Goal: Information Seeking & Learning: Learn about a topic

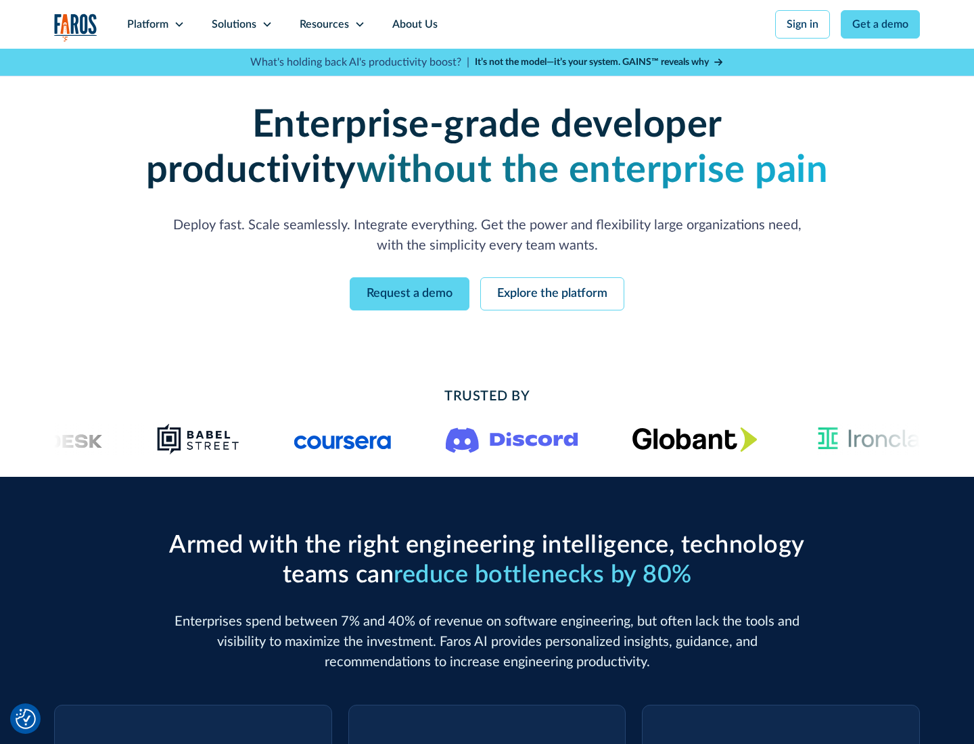
click at [179, 24] on icon at bounding box center [179, 24] width 11 height 11
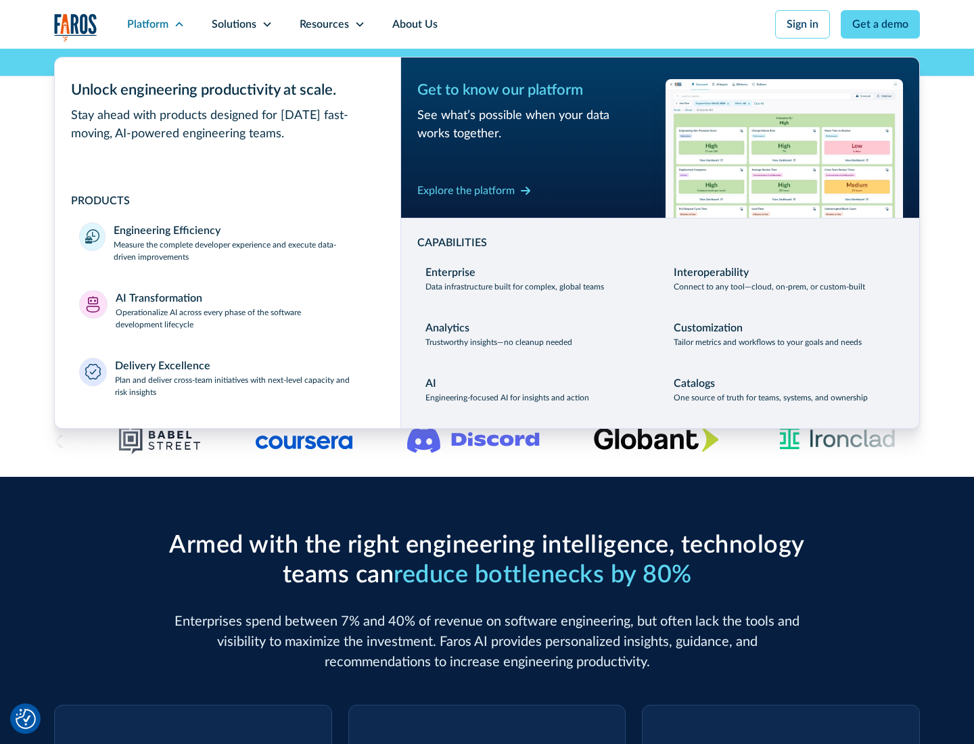
click at [245, 250] on p "Measure the complete developer experience and execute data-driven improvements" at bounding box center [245, 251] width 263 height 24
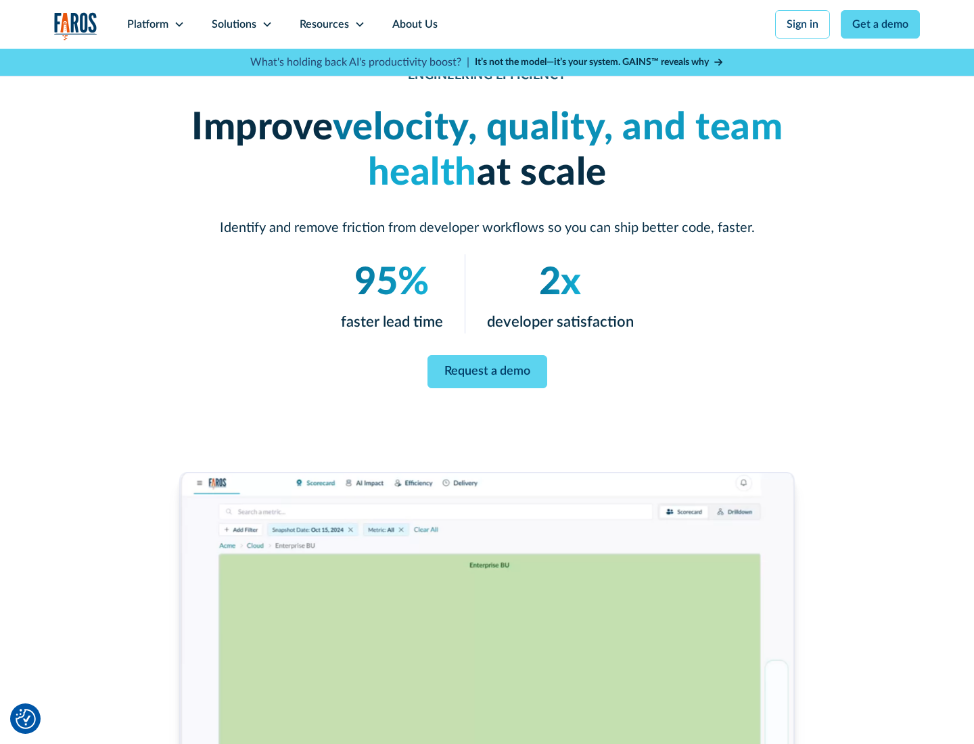
click at [487, 369] on link "Request a demo" at bounding box center [488, 371] width 120 height 33
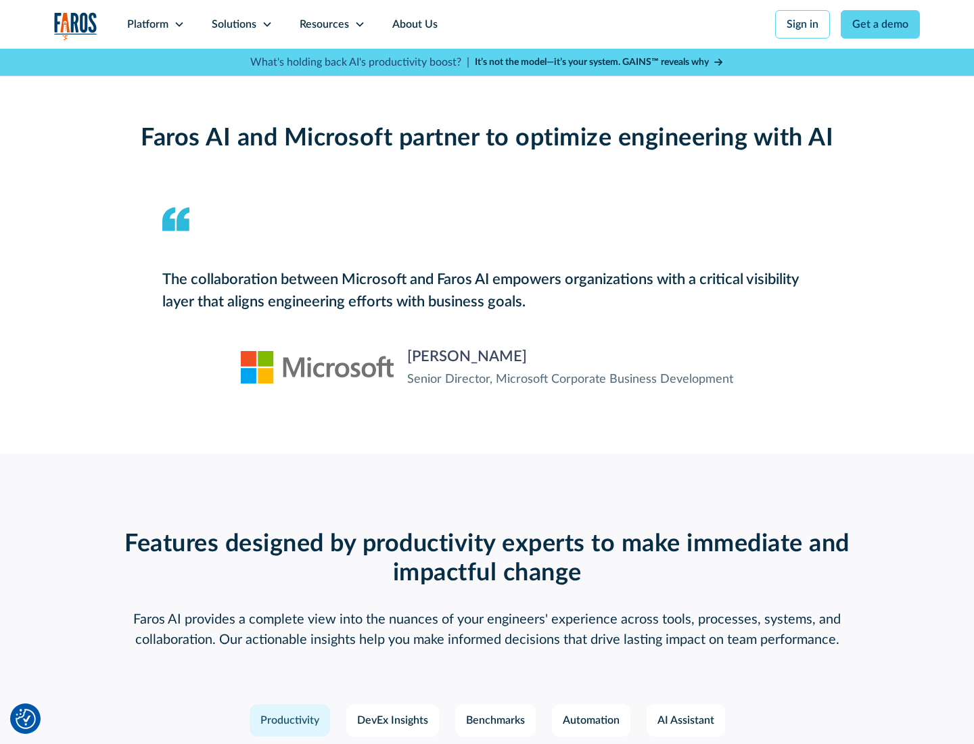
click at [179, 24] on icon at bounding box center [179, 24] width 11 height 11
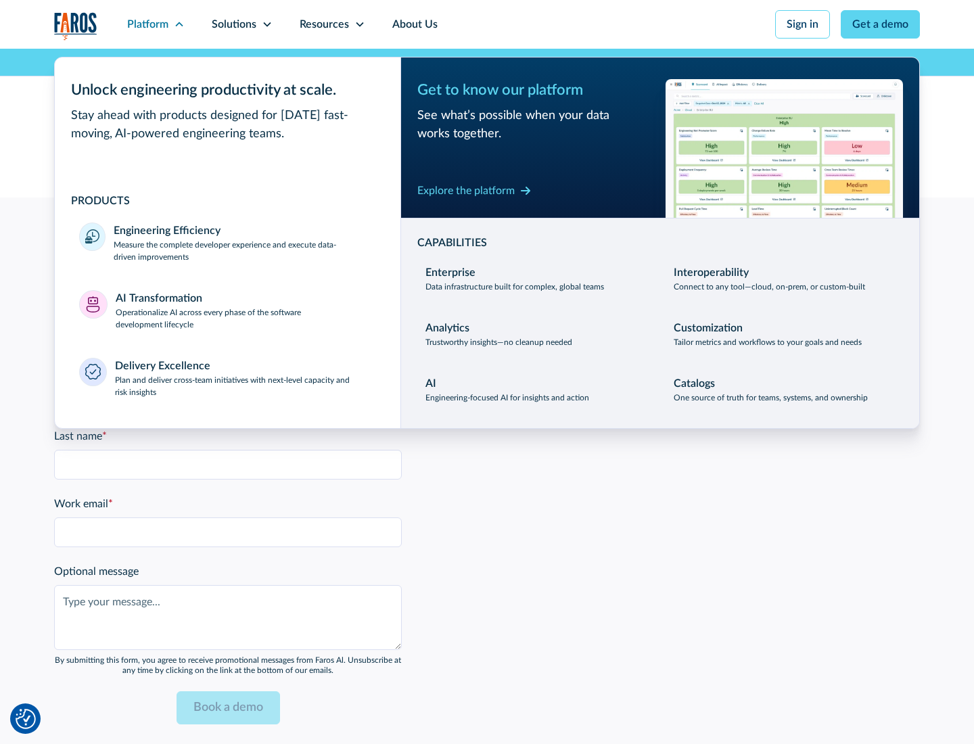
scroll to position [2969, 0]
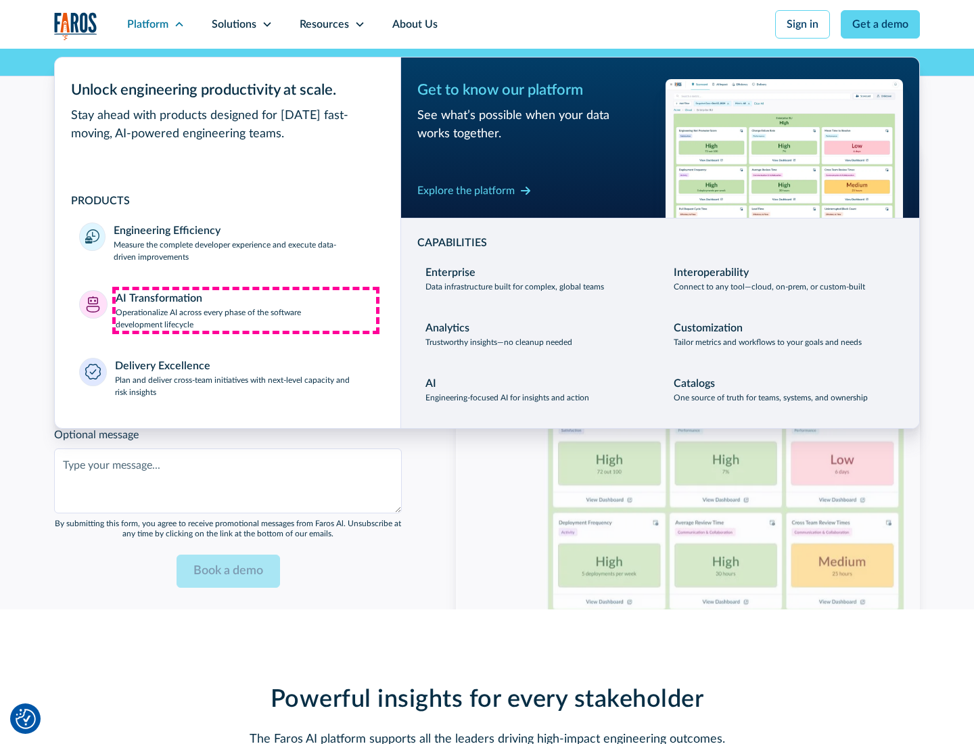
click at [246, 310] on p "Operationalize AI across every phase of the software development lifecycle" at bounding box center [246, 319] width 261 height 24
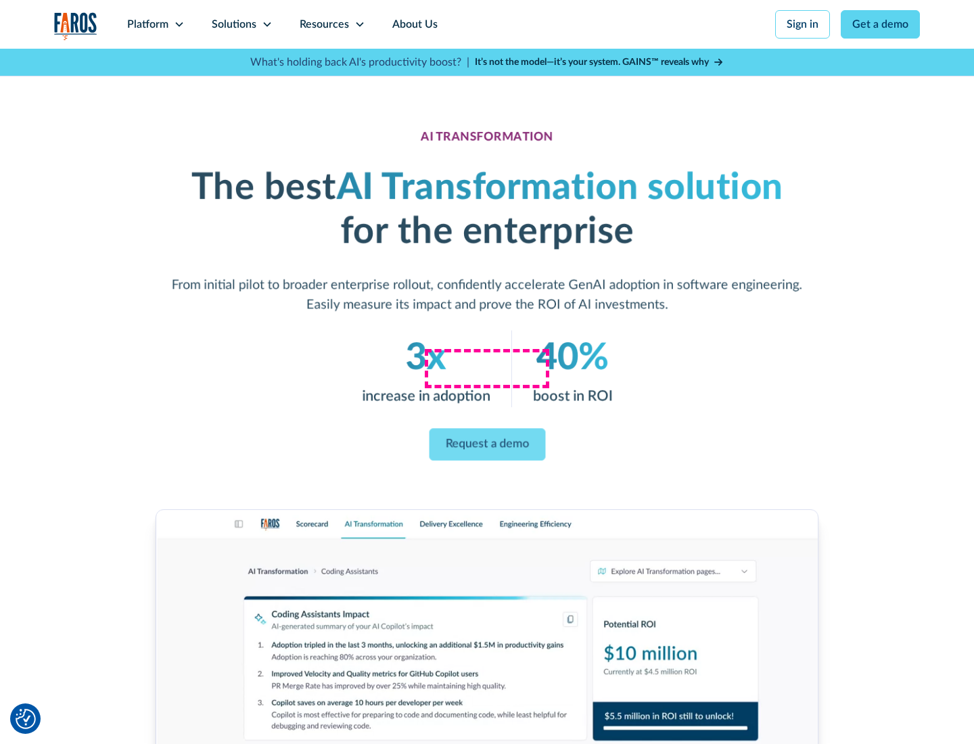
scroll to position [77, 0]
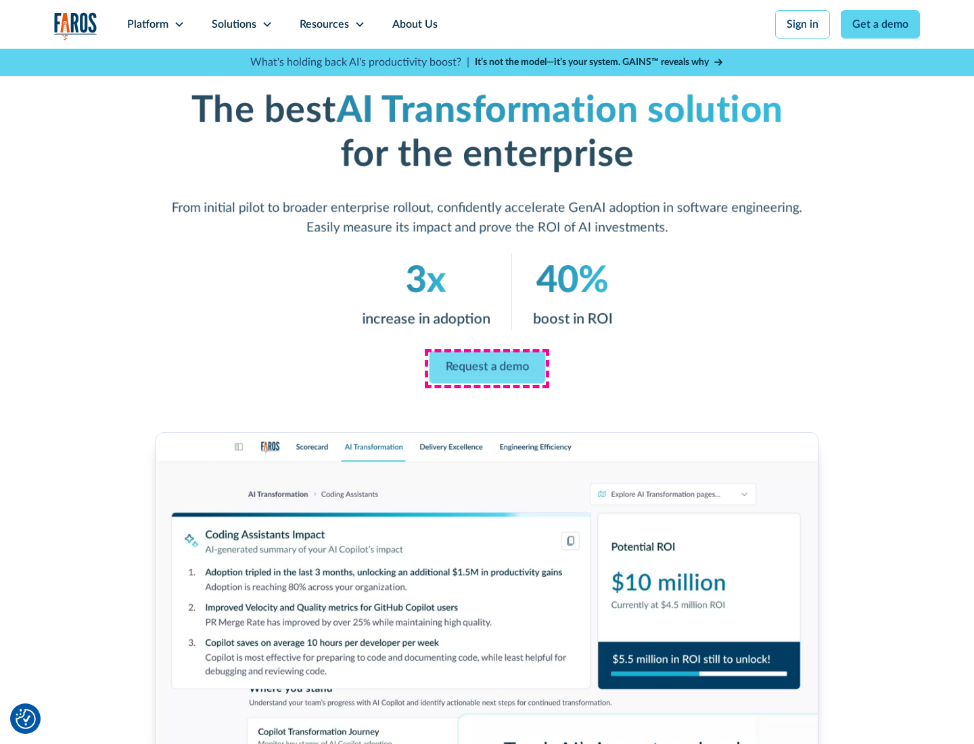
click at [487, 367] on link "Request a demo" at bounding box center [487, 368] width 116 height 32
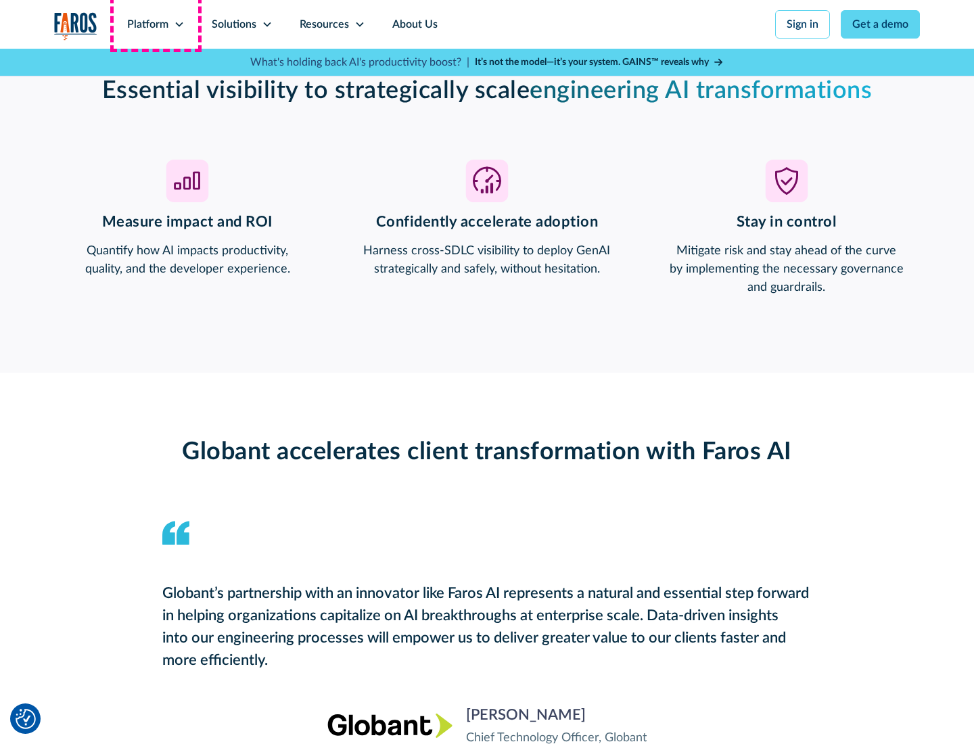
click at [156, 24] on div "Platform" at bounding box center [147, 24] width 41 height 16
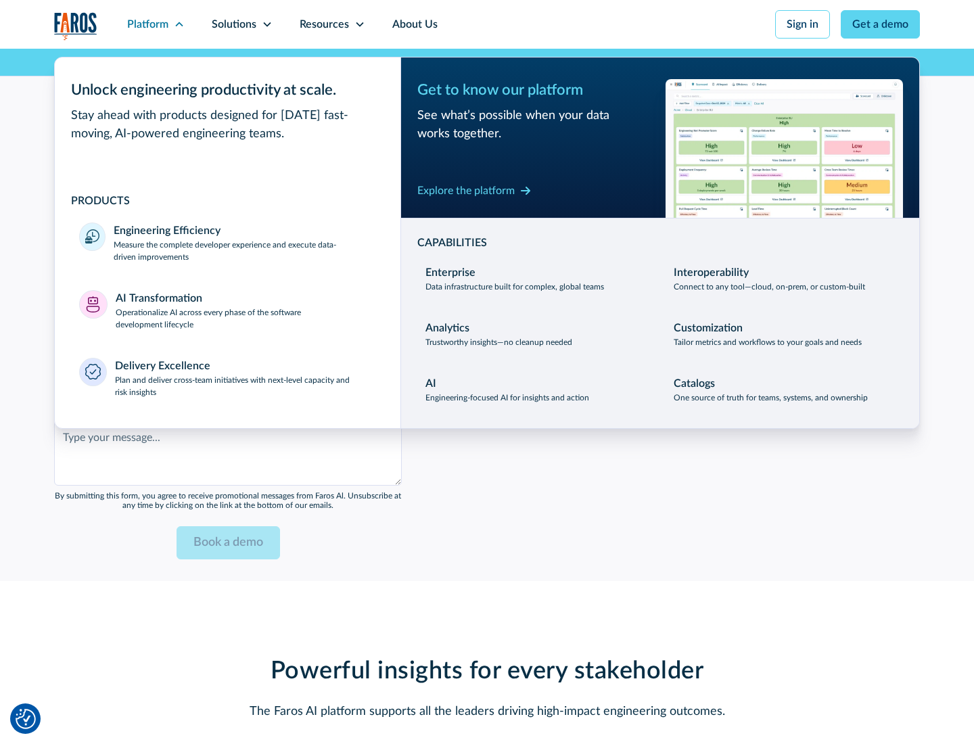
click at [466, 190] on div "Explore the platform" at bounding box center [466, 191] width 97 height 16
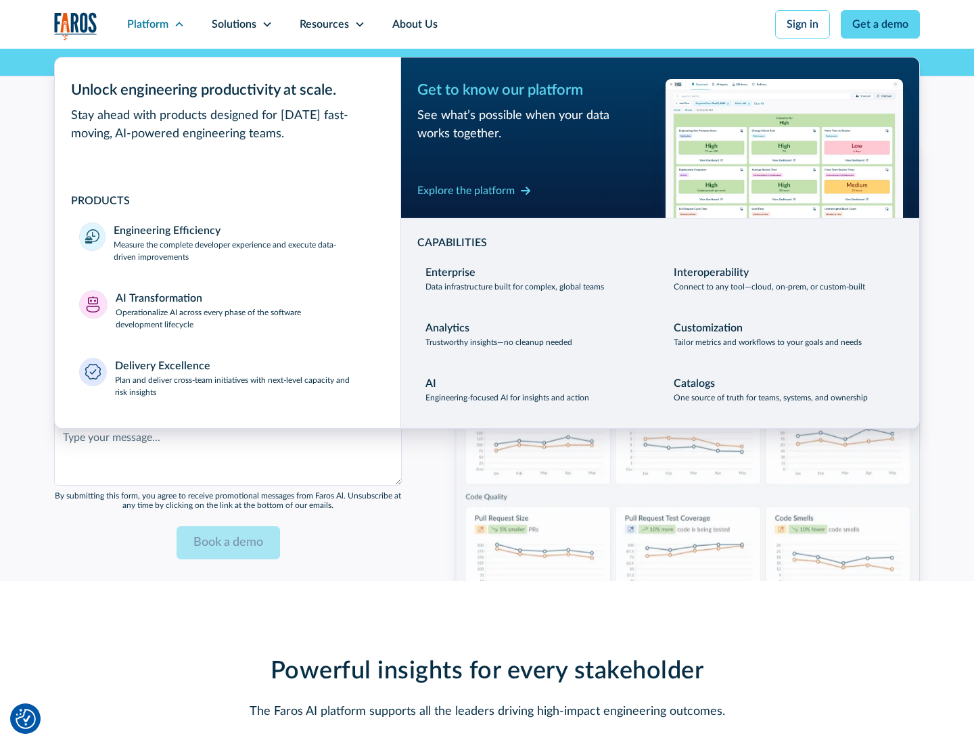
scroll to position [3293, 0]
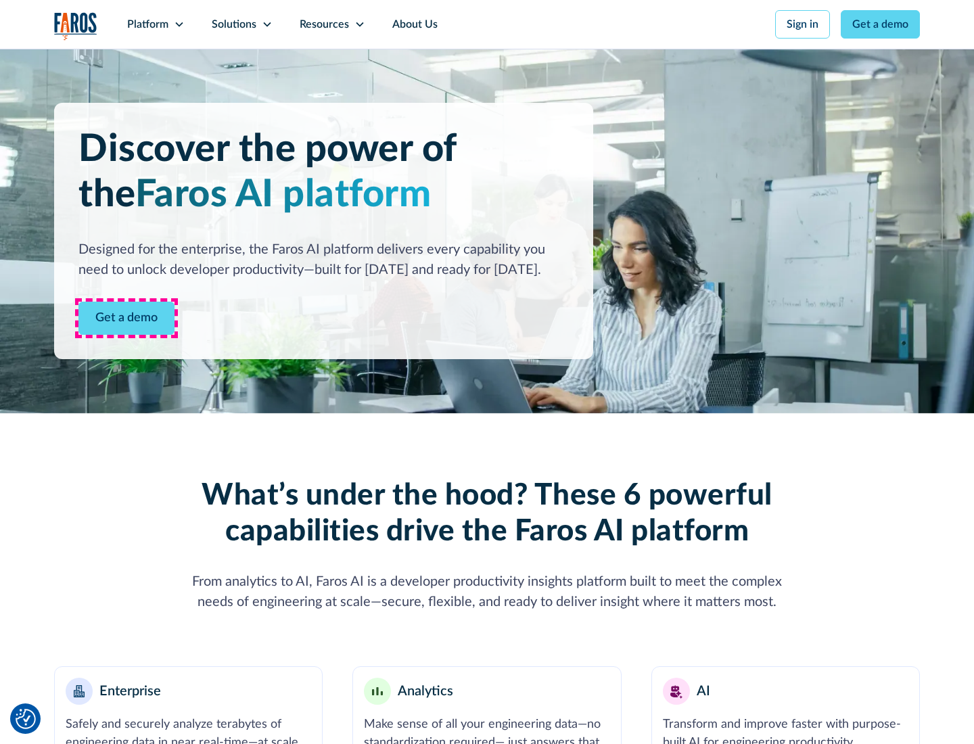
click at [127, 318] on link "Get a demo" at bounding box center [126, 318] width 96 height 33
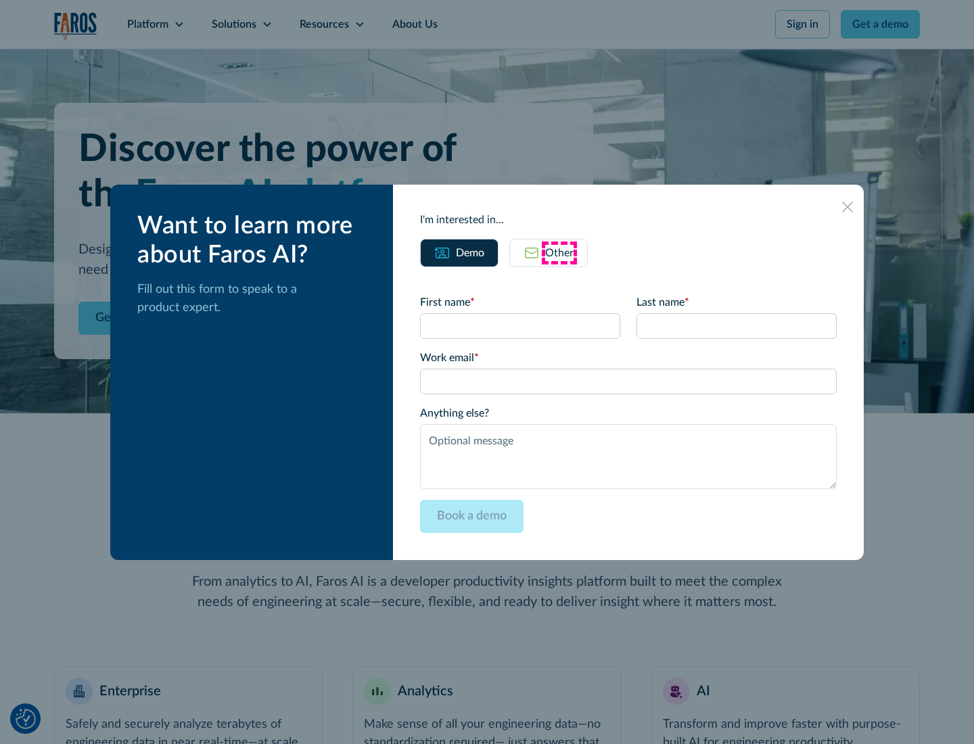
click at [560, 252] on div "Other" at bounding box center [559, 253] width 28 height 16
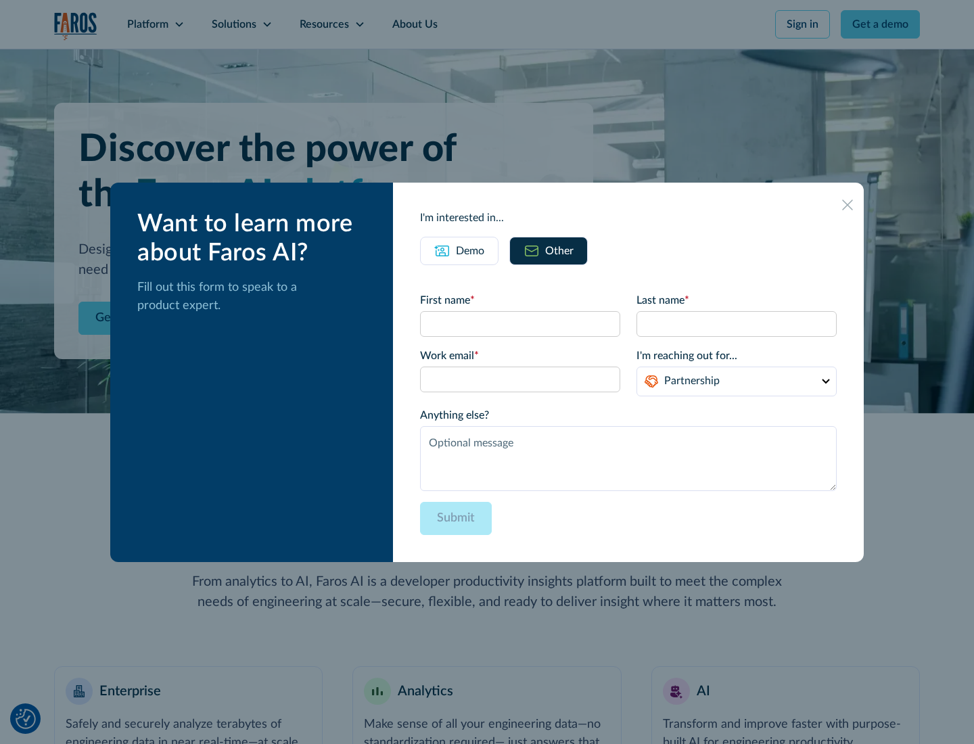
click at [470, 250] on div "Demo" at bounding box center [470, 251] width 28 height 16
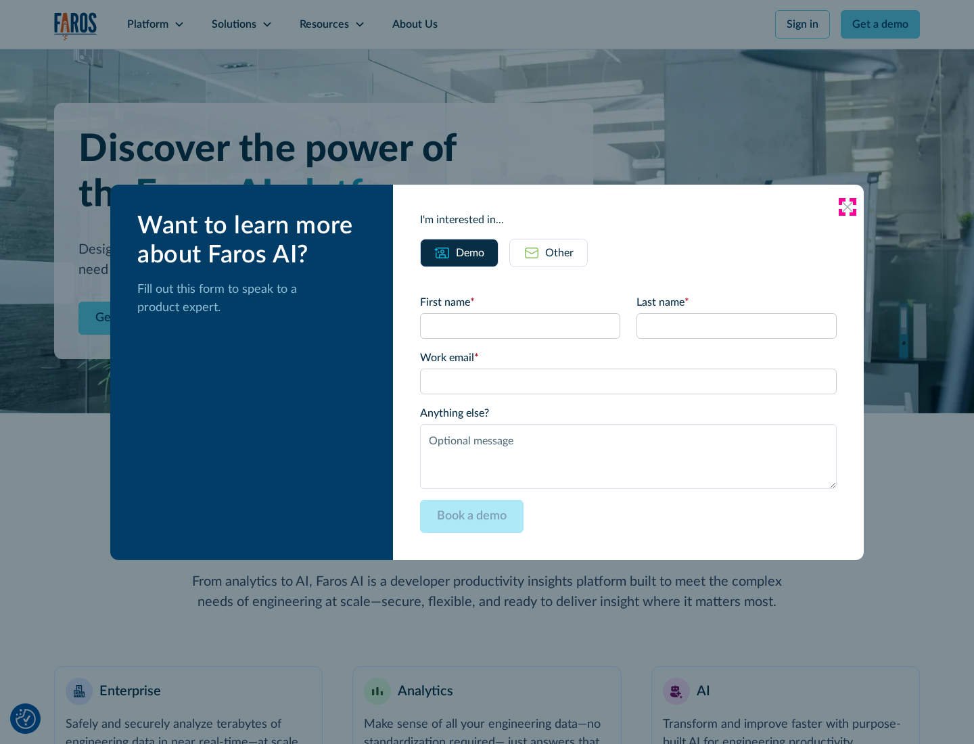
click at [848, 206] on icon at bounding box center [847, 207] width 11 height 11
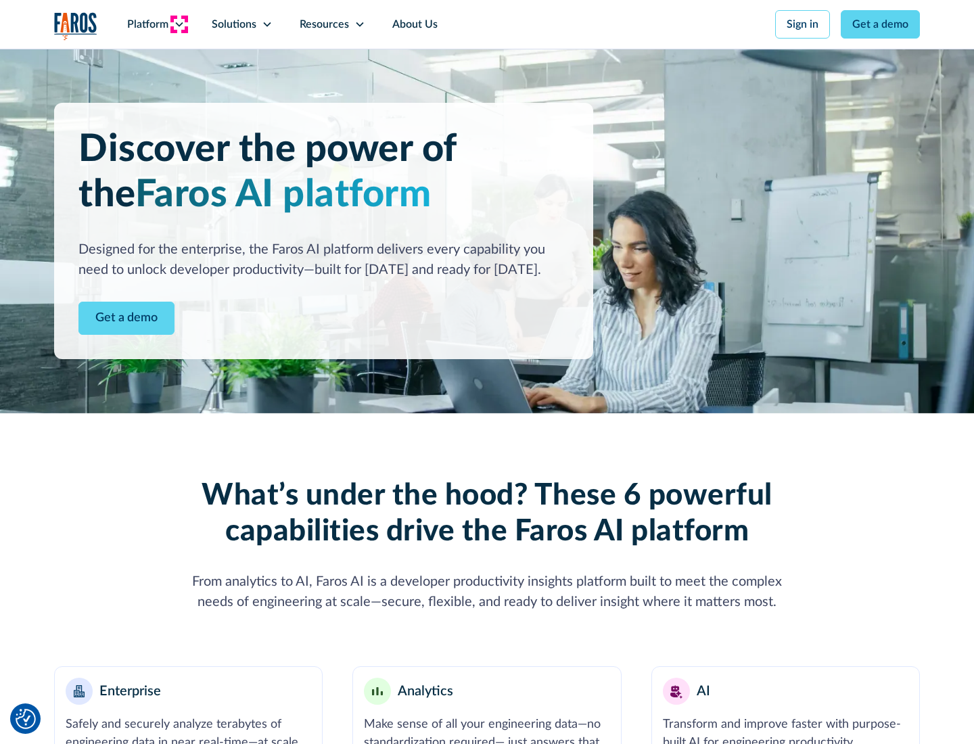
click at [179, 24] on icon at bounding box center [179, 24] width 11 height 11
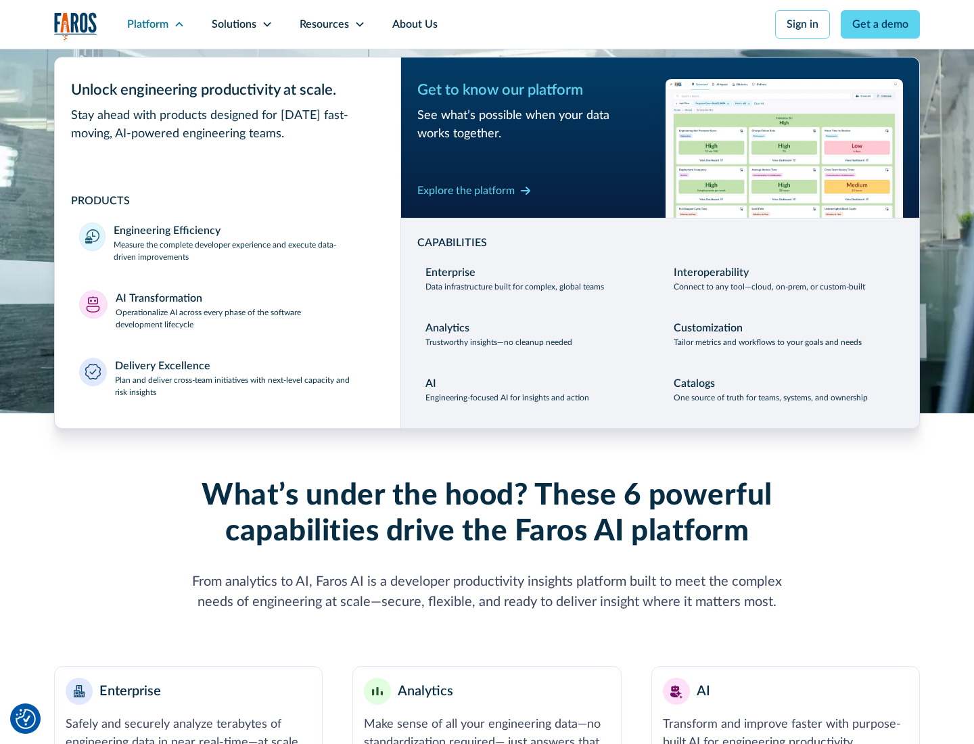
click at [245, 386] on p "Plan and deliver cross-team initiatives with next-level capacity and risk insig…" at bounding box center [246, 386] width 262 height 24
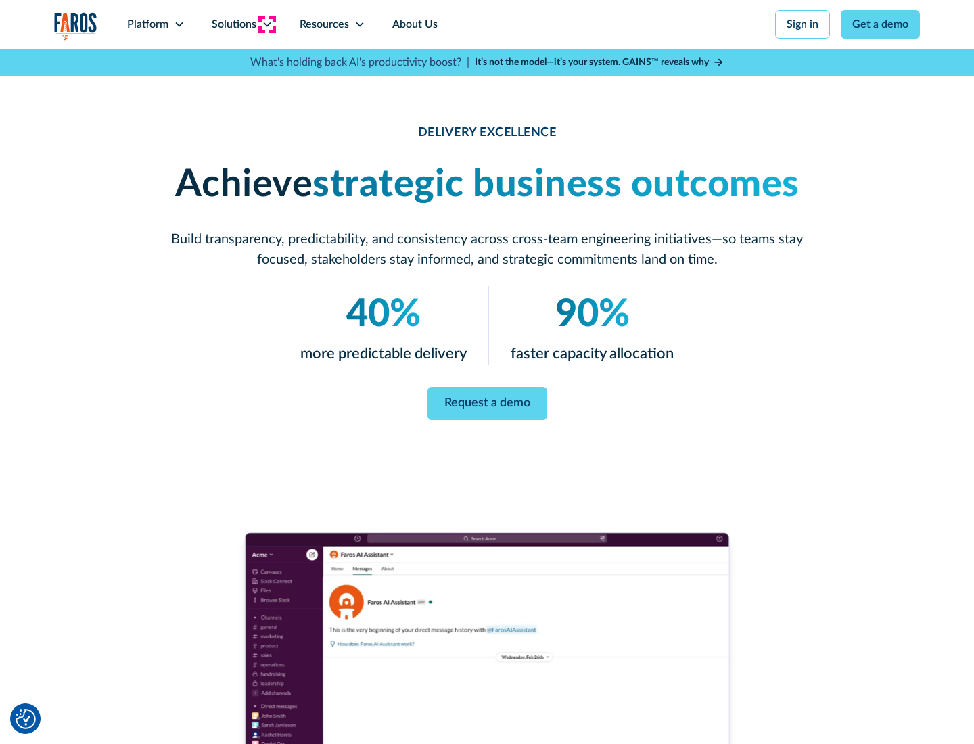
click at [267, 24] on icon at bounding box center [267, 24] width 11 height 11
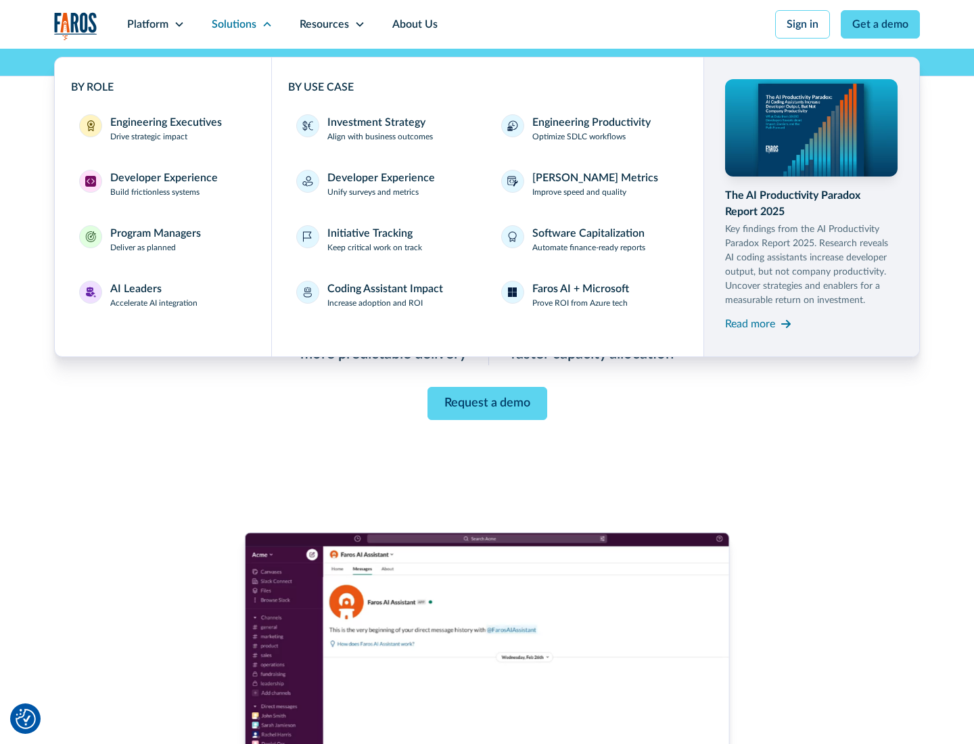
click at [162, 129] on div "Engineering Executives" at bounding box center [166, 122] width 112 height 16
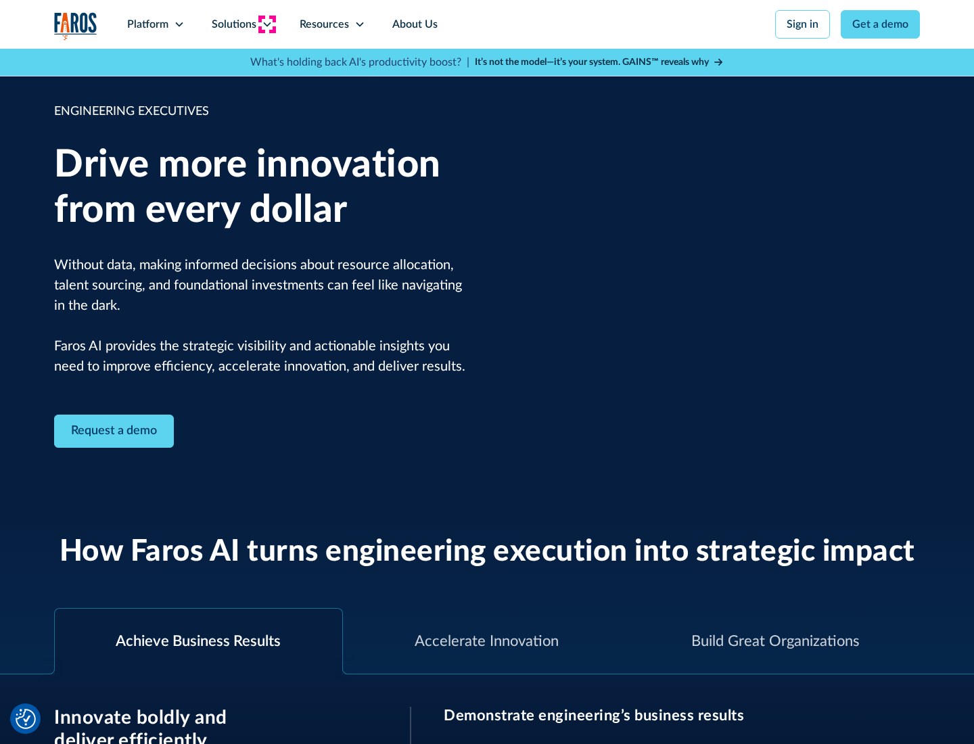
click at [267, 24] on icon at bounding box center [267, 24] width 11 height 11
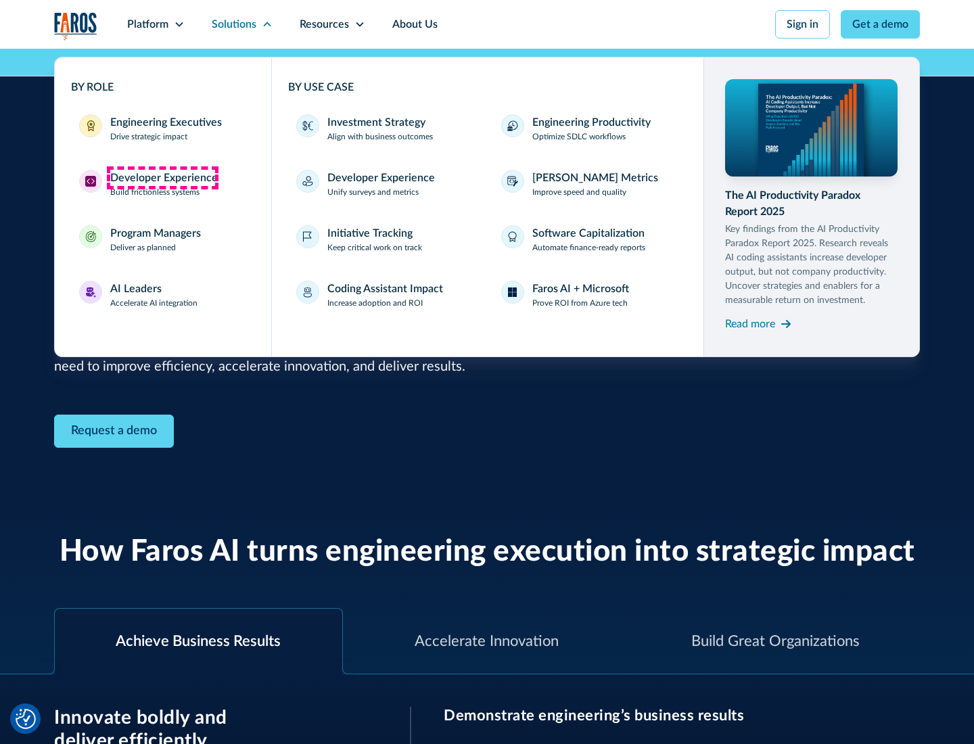
click at [162, 178] on div "Developer Experience" at bounding box center [164, 178] width 108 height 16
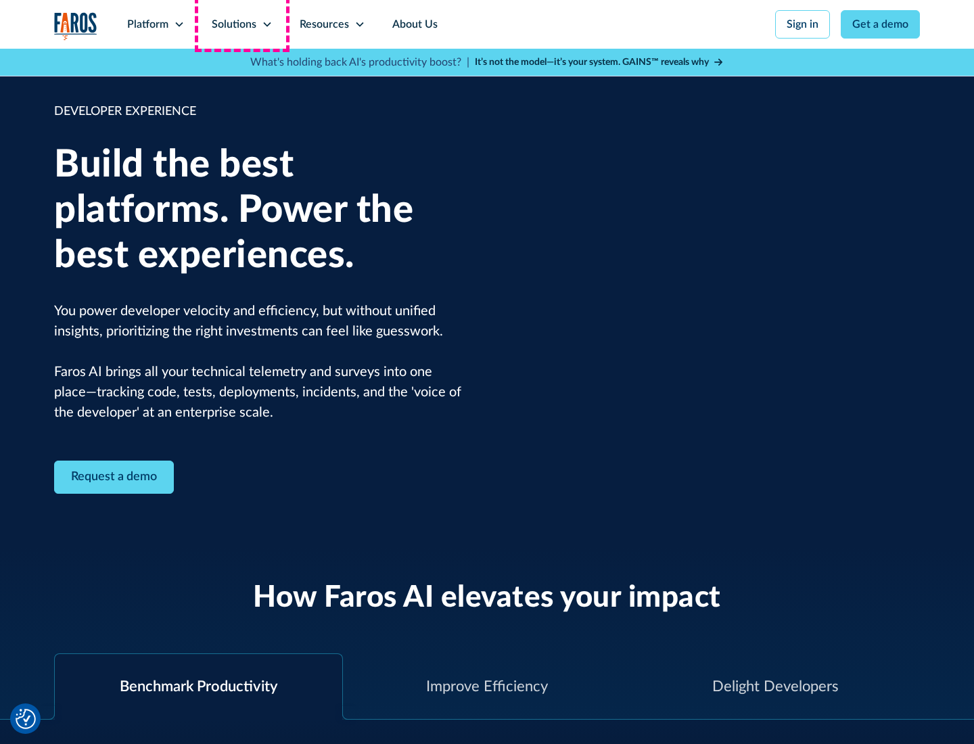
click at [242, 24] on div "Solutions" at bounding box center [234, 24] width 45 height 16
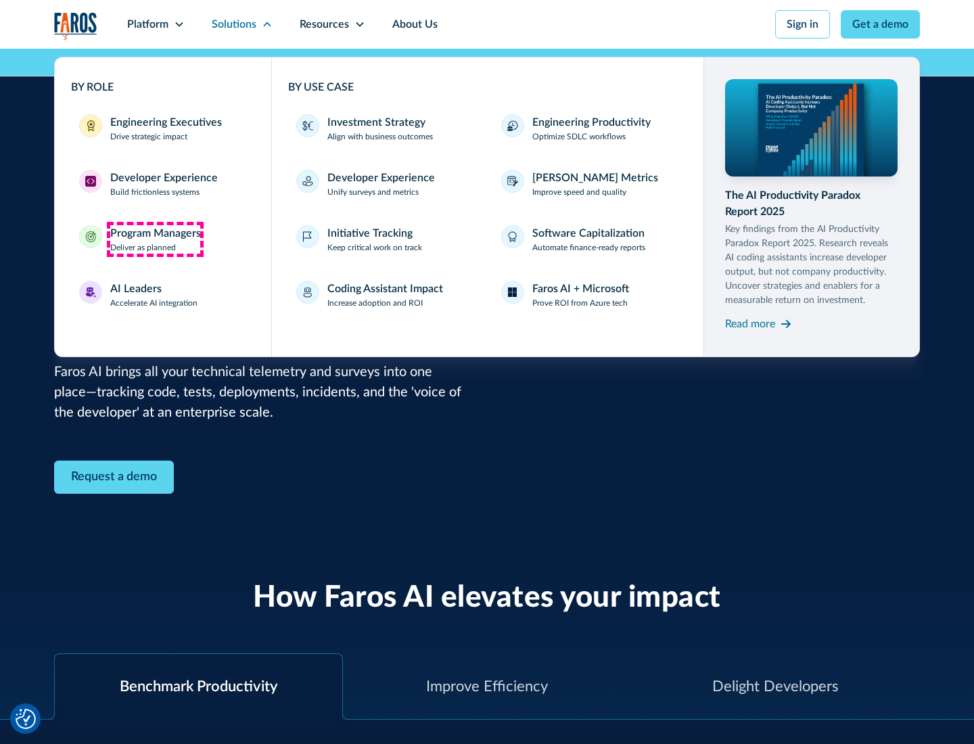
click at [155, 240] on div "Program Managers" at bounding box center [155, 233] width 91 height 16
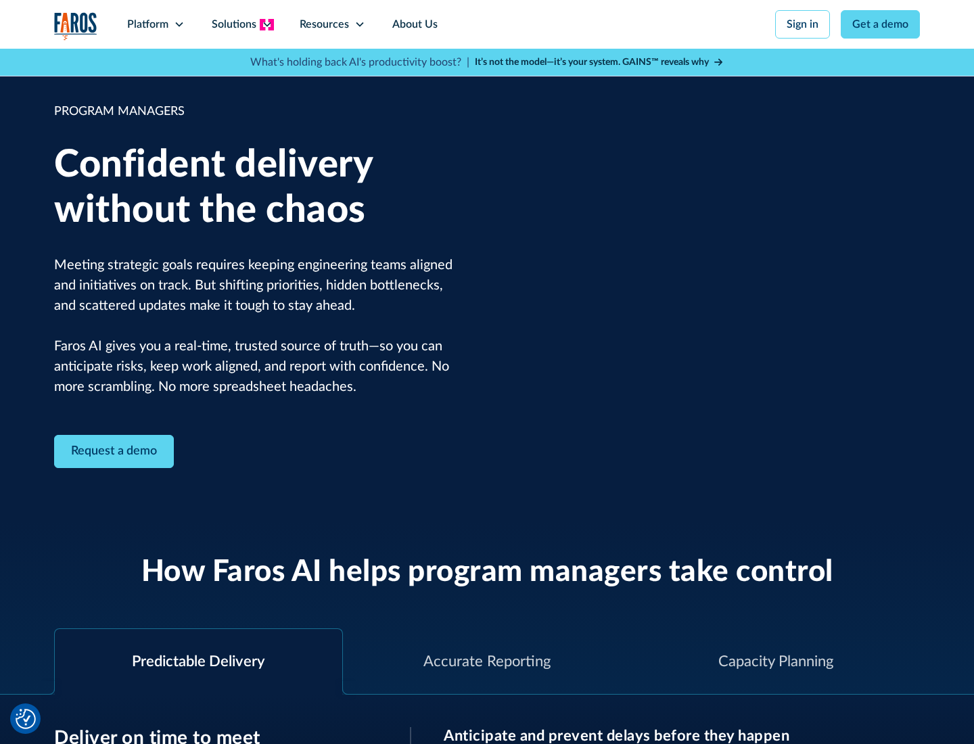
click at [267, 24] on icon at bounding box center [267, 24] width 11 height 11
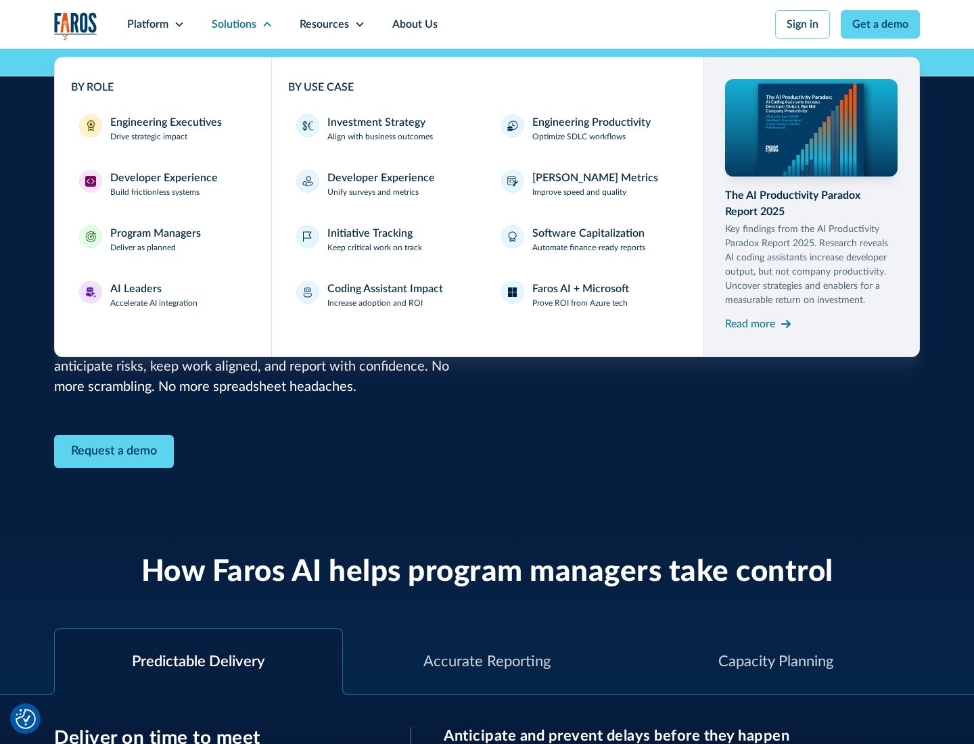
click at [154, 295] on div "AI Leaders" at bounding box center [135, 289] width 51 height 16
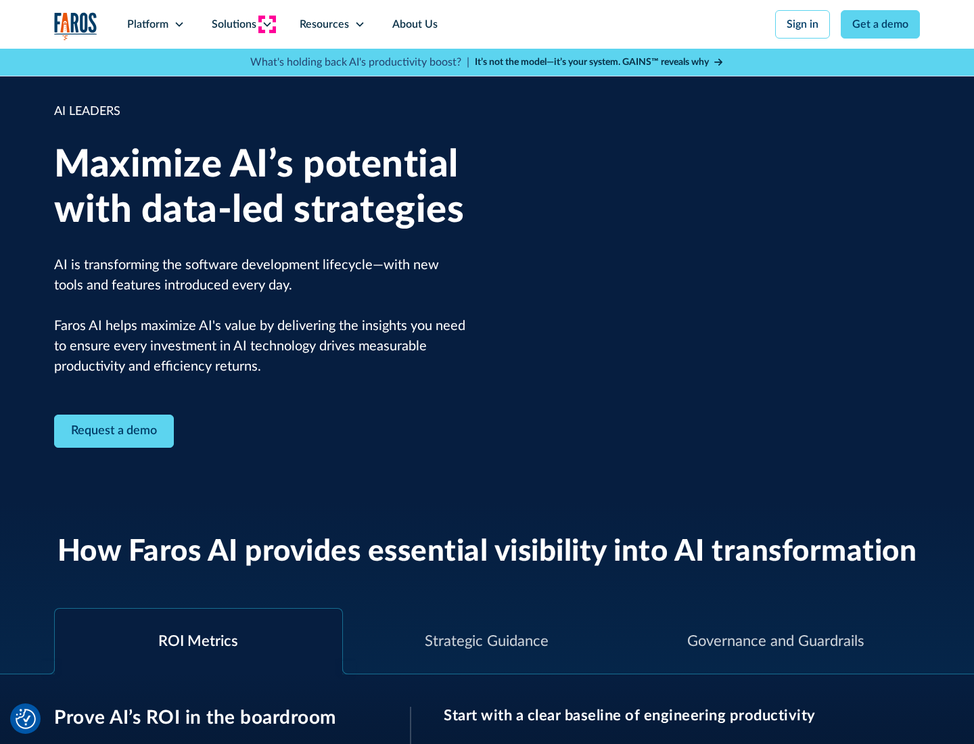
click at [267, 24] on icon at bounding box center [267, 24] width 11 height 11
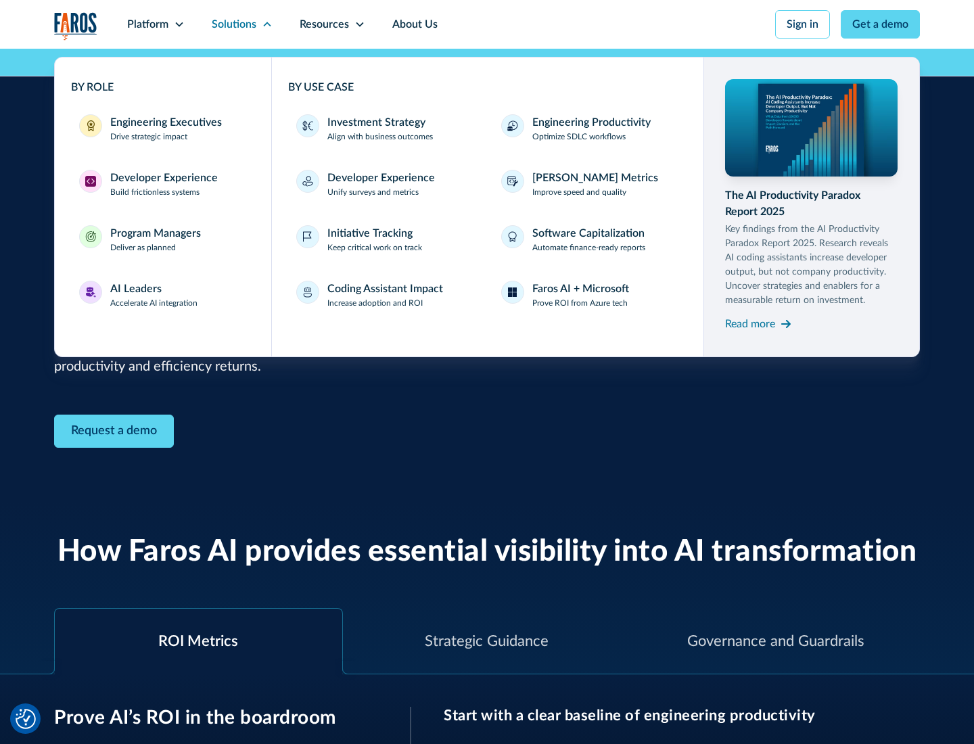
click at [375, 122] on div "Investment Strategy" at bounding box center [377, 122] width 98 height 16
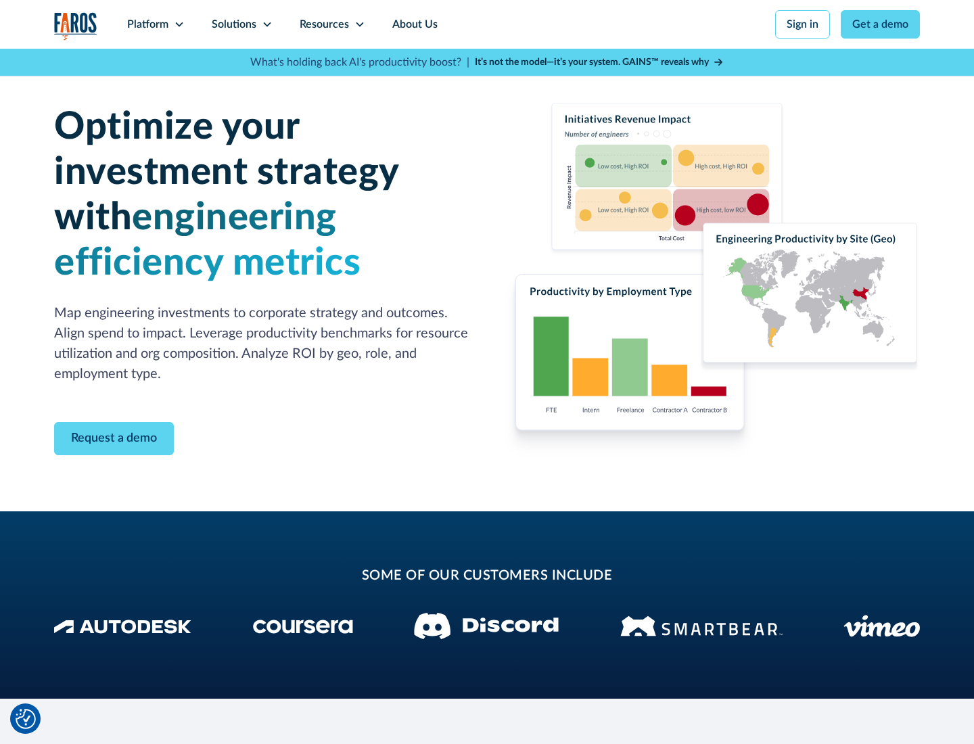
click at [267, 24] on icon at bounding box center [267, 24] width 11 height 11
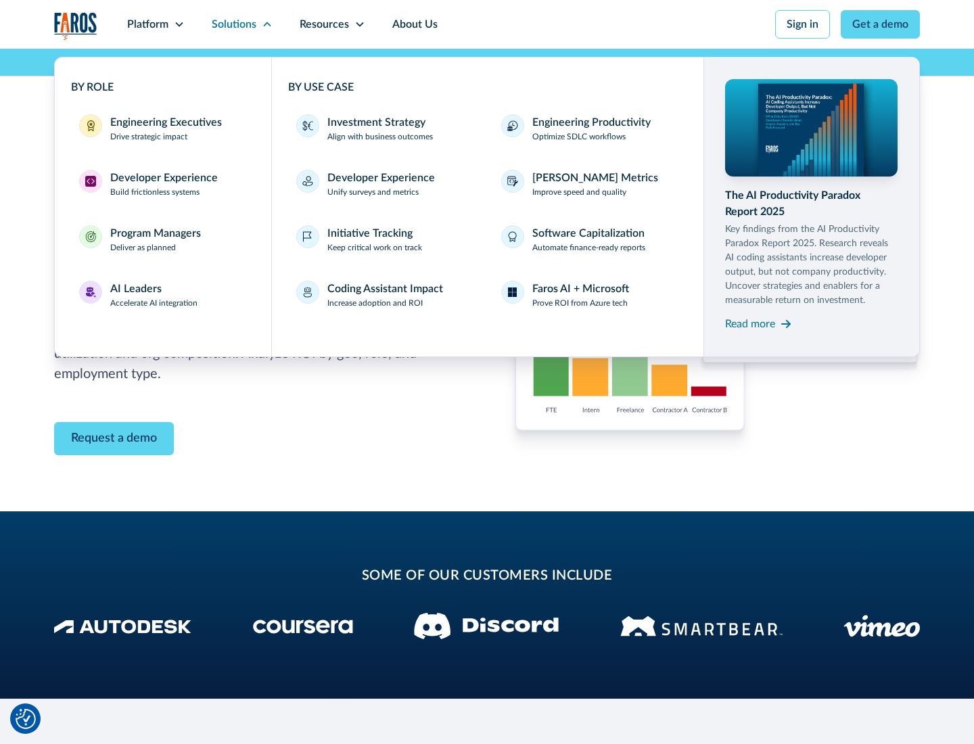
click at [580, 303] on p "Prove ROI from Azure tech" at bounding box center [580, 303] width 95 height 12
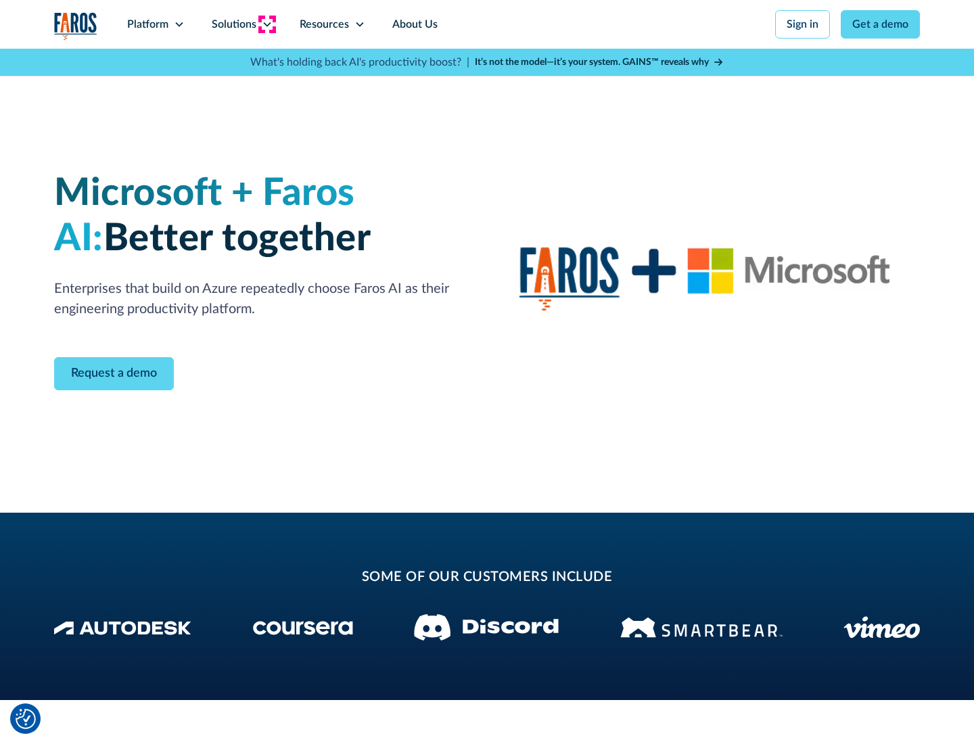
click at [267, 24] on icon at bounding box center [267, 24] width 11 height 11
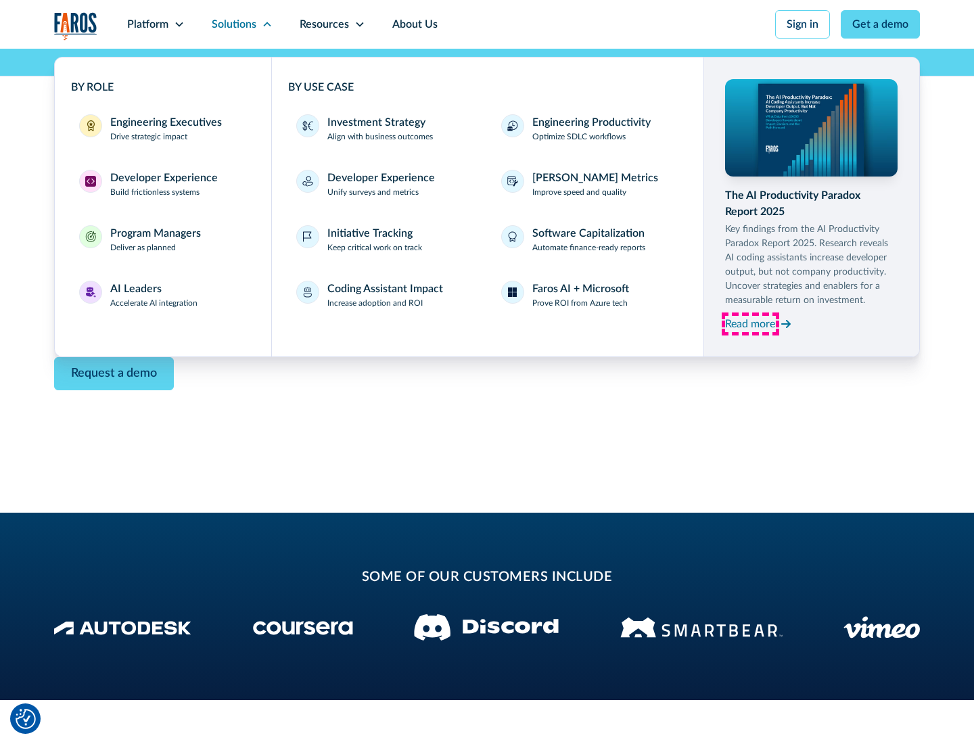
click at [750, 323] on div "Read more" at bounding box center [750, 324] width 50 height 16
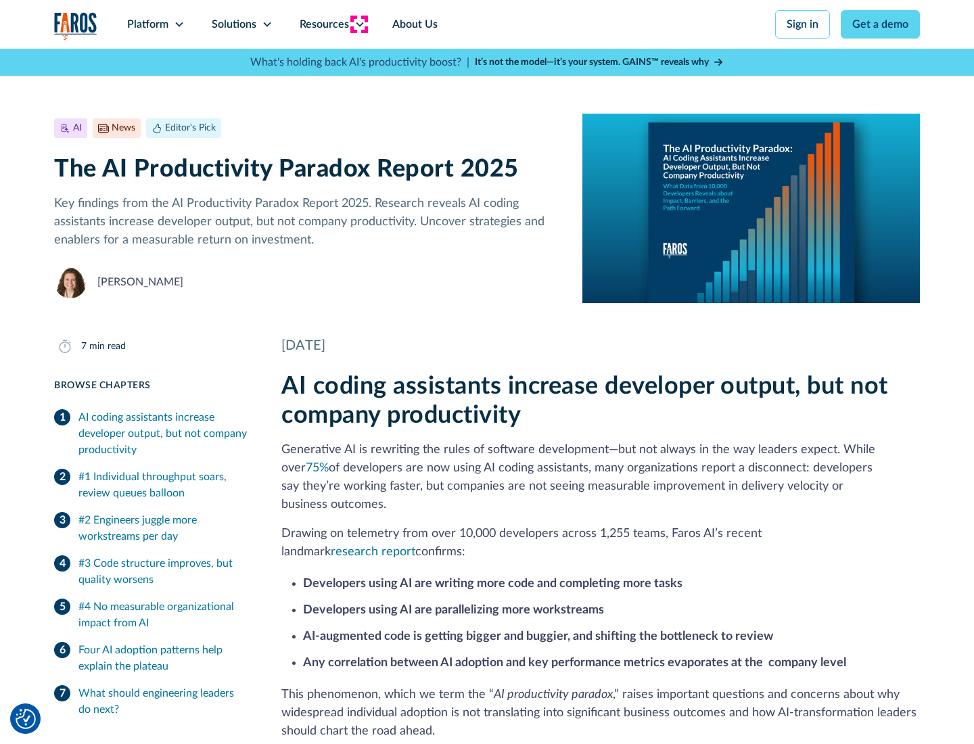
click at [359, 24] on icon at bounding box center [360, 24] width 11 height 11
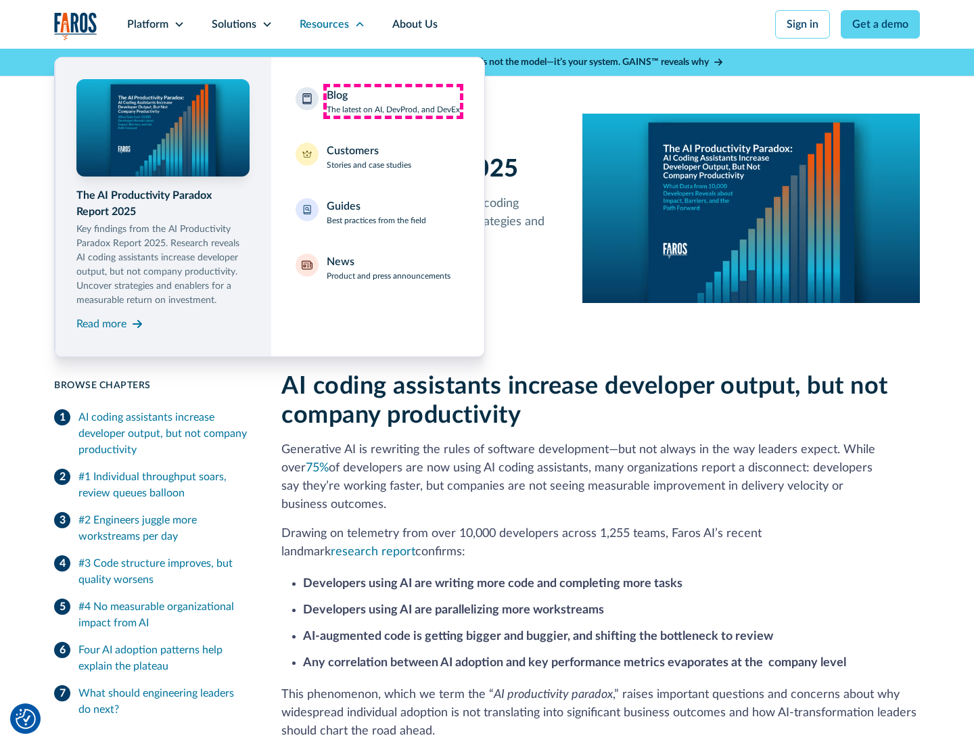
click at [393, 102] on div "Blog The latest on AI, DevProd, and DevEx" at bounding box center [393, 101] width 133 height 28
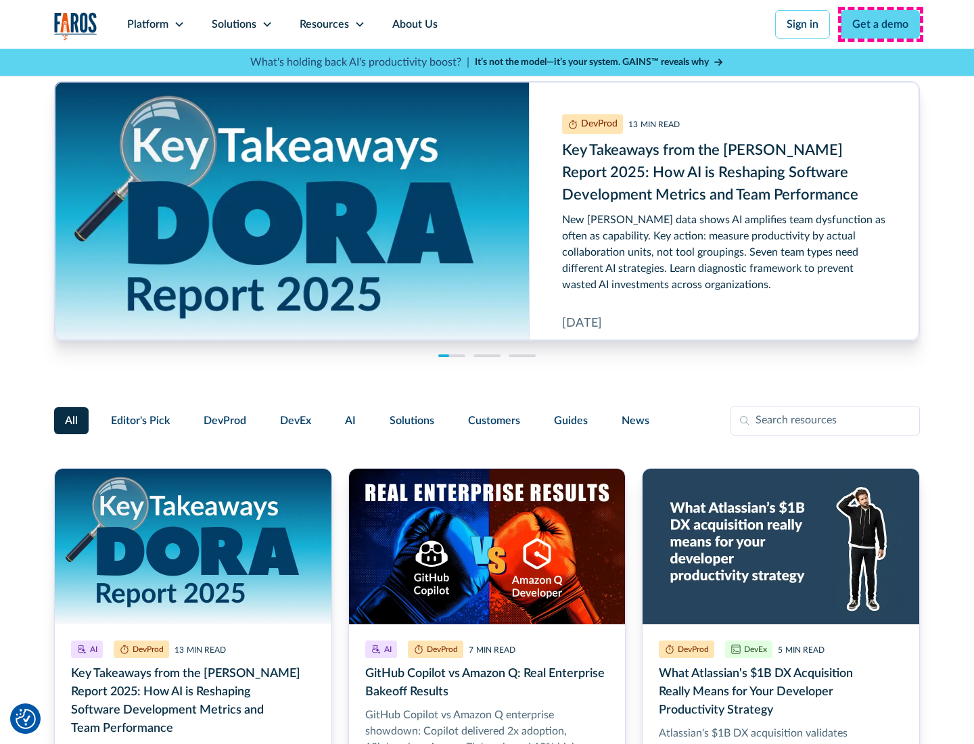
click at [881, 24] on link "Get a demo" at bounding box center [880, 24] width 79 height 28
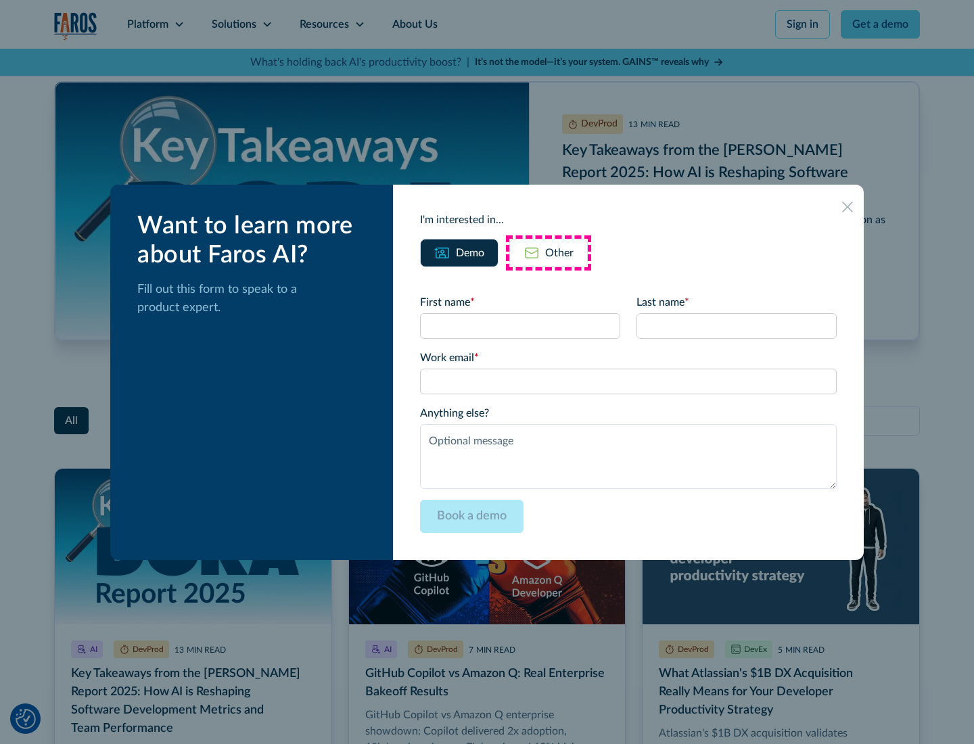
click at [549, 252] on div "Other" at bounding box center [559, 253] width 28 height 16
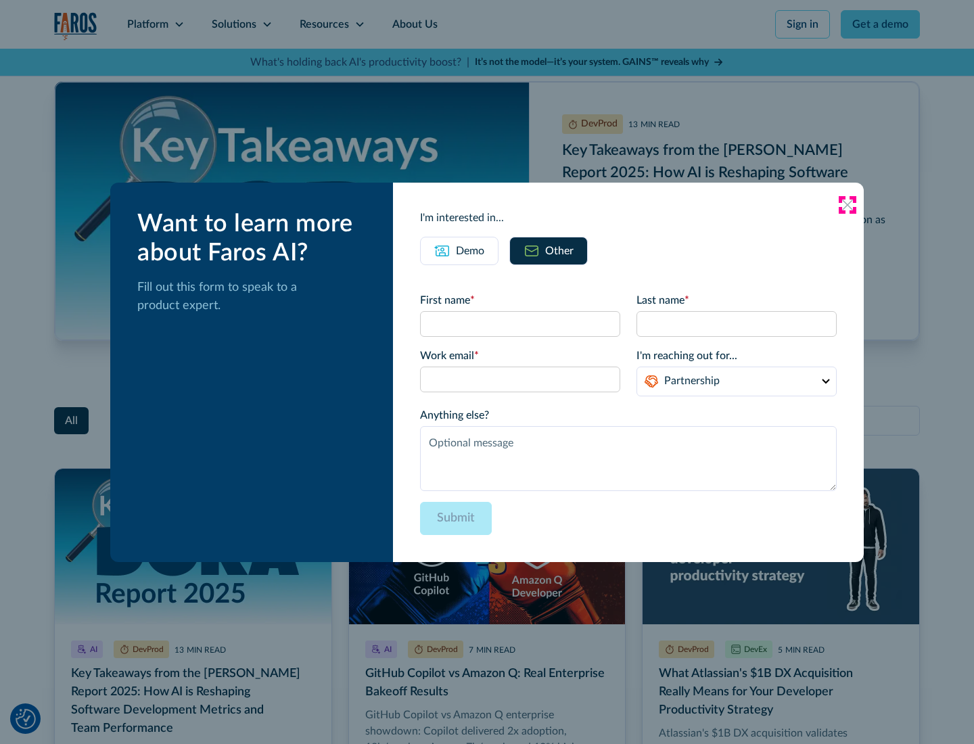
click at [848, 204] on icon at bounding box center [847, 205] width 11 height 11
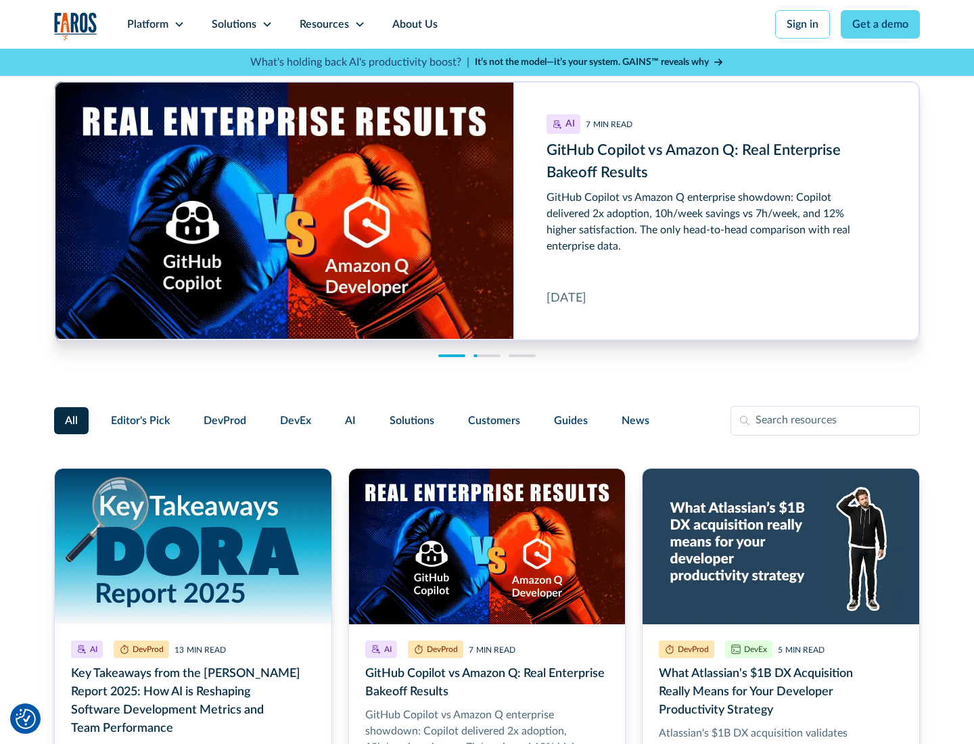
click at [413, 24] on link "About Us" at bounding box center [415, 24] width 72 height 49
